Goal: Transaction & Acquisition: Book appointment/travel/reservation

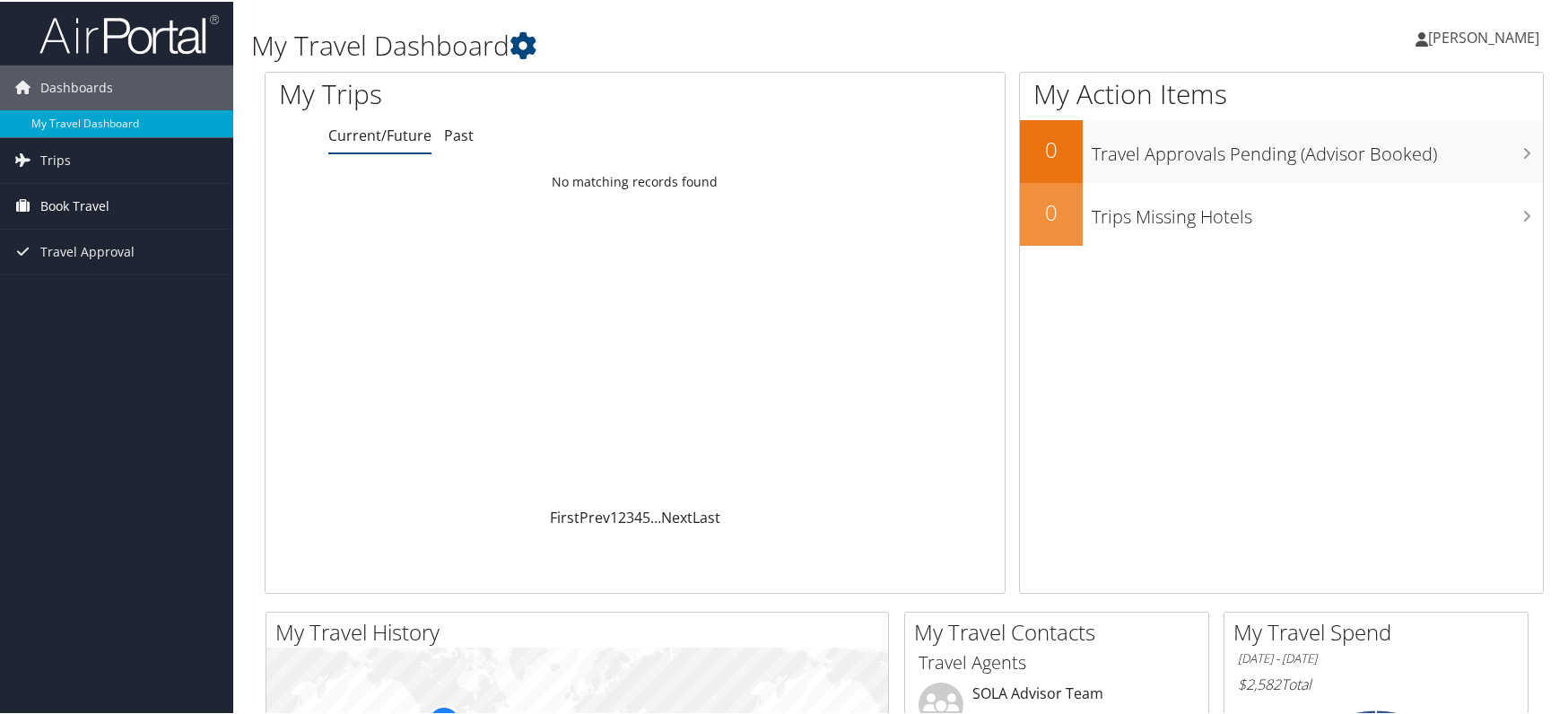
click at [83, 208] on span "Book Travel" at bounding box center [75, 204] width 70 height 45
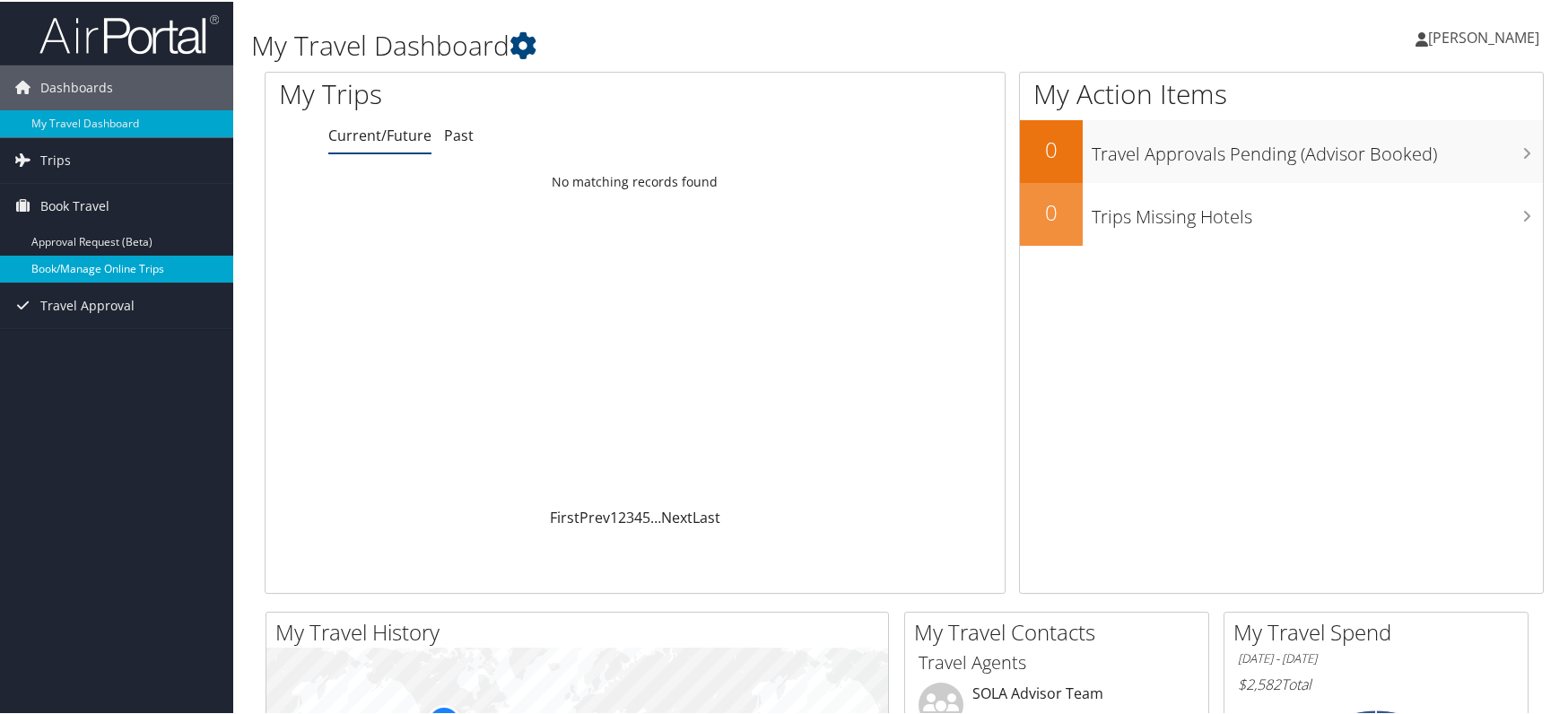
click at [84, 263] on link "Book/Manage Online Trips" at bounding box center [116, 267] width 233 height 27
